Goal: Information Seeking & Learning: Learn about a topic

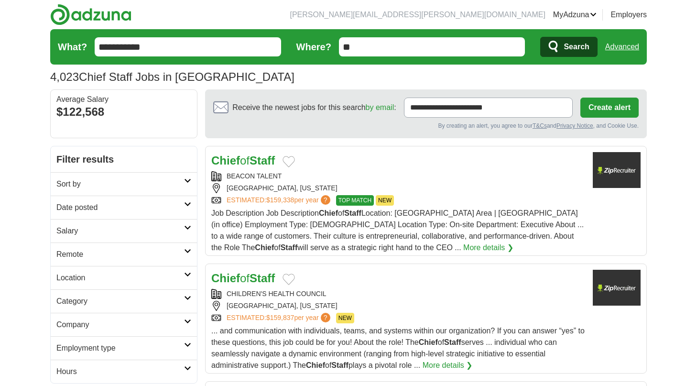
click at [0, 0] on link "Alerts" at bounding box center [0, 0] width 0 height 0
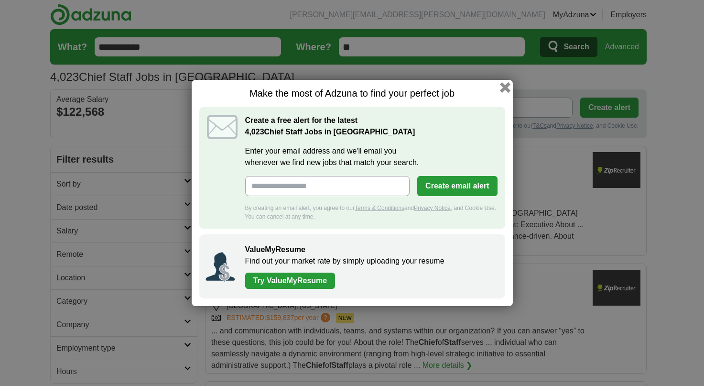
click at [503, 88] on button "button" at bounding box center [505, 87] width 11 height 11
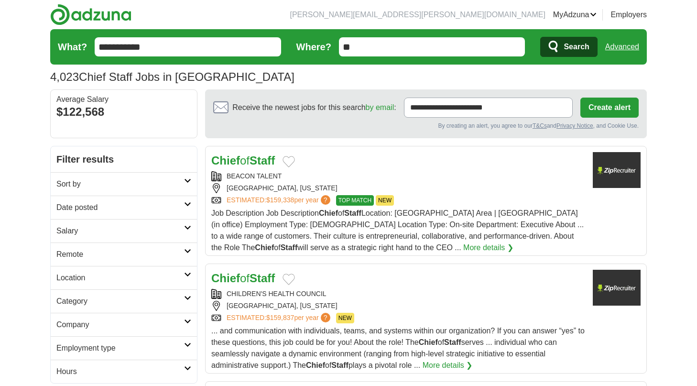
click at [188, 247] on link "Remote" at bounding box center [124, 253] width 146 height 23
click at [88, 276] on link "Remote jobs" at bounding box center [77, 277] width 43 height 8
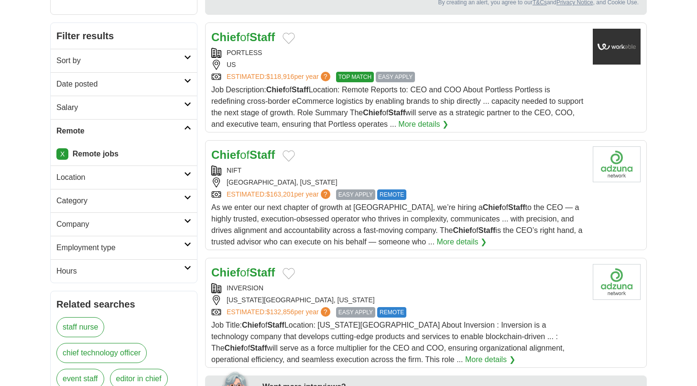
scroll to position [124, 0]
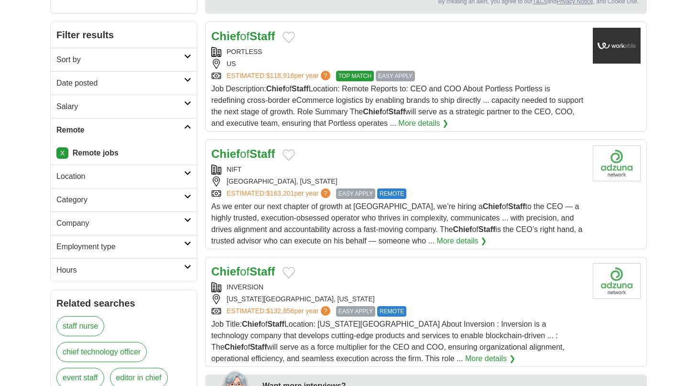
click at [270, 154] on strong "Staff" at bounding box center [262, 153] width 25 height 13
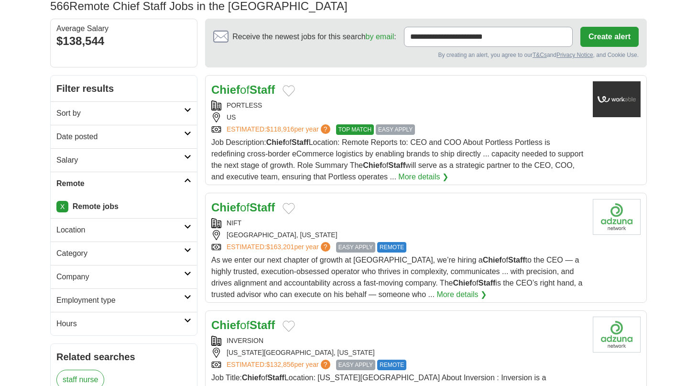
scroll to position [76, 0]
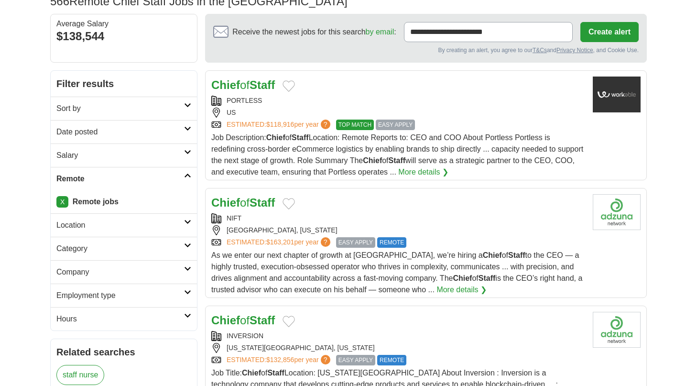
click at [271, 106] on div "PORTLESS US ESTIMATED: $118,916 per year ? TOP MATCH EASY APPLY" at bounding box center [398, 113] width 374 height 34
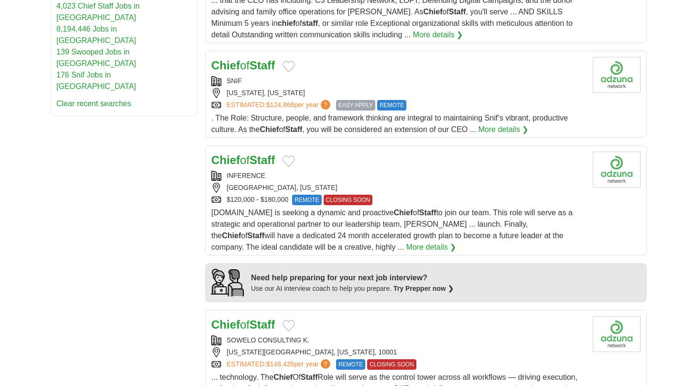
scroll to position [607, 0]
click at [272, 68] on strong "Staff" at bounding box center [262, 64] width 25 height 13
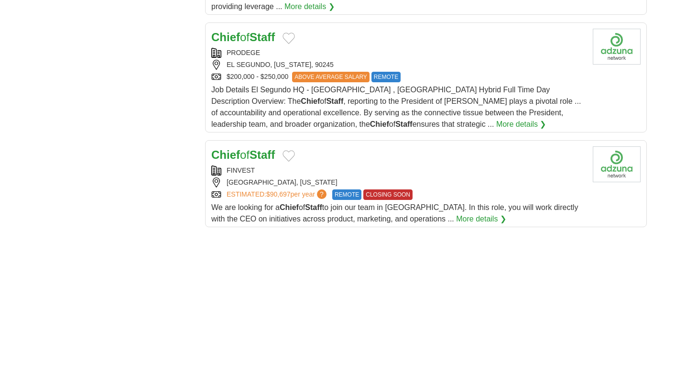
scroll to position [1130, 0]
click at [496, 128] on link "More details ❯" at bounding box center [521, 123] width 50 height 11
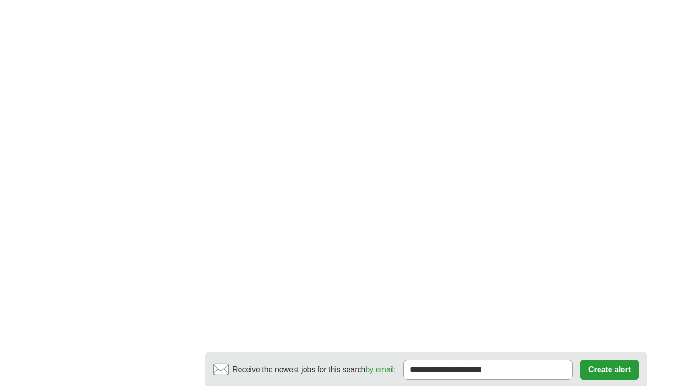
scroll to position [1535, 0]
